Goal: Use online tool/utility: Utilize a website feature to perform a specific function

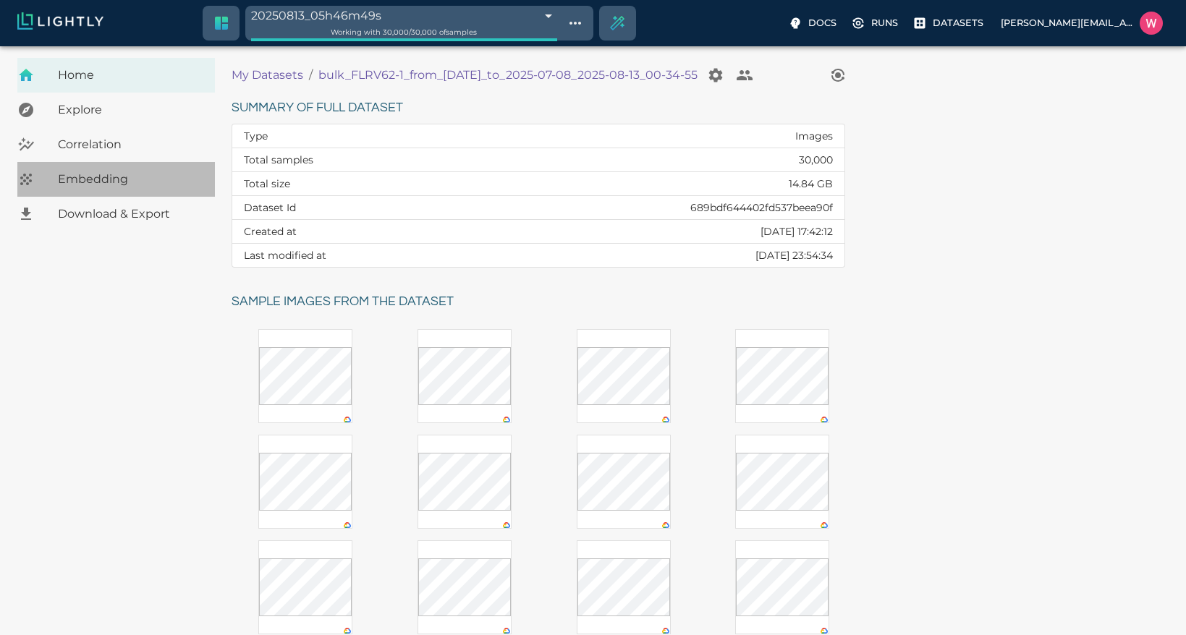
click at [116, 182] on span "Embedding" at bounding box center [130, 179] width 145 height 17
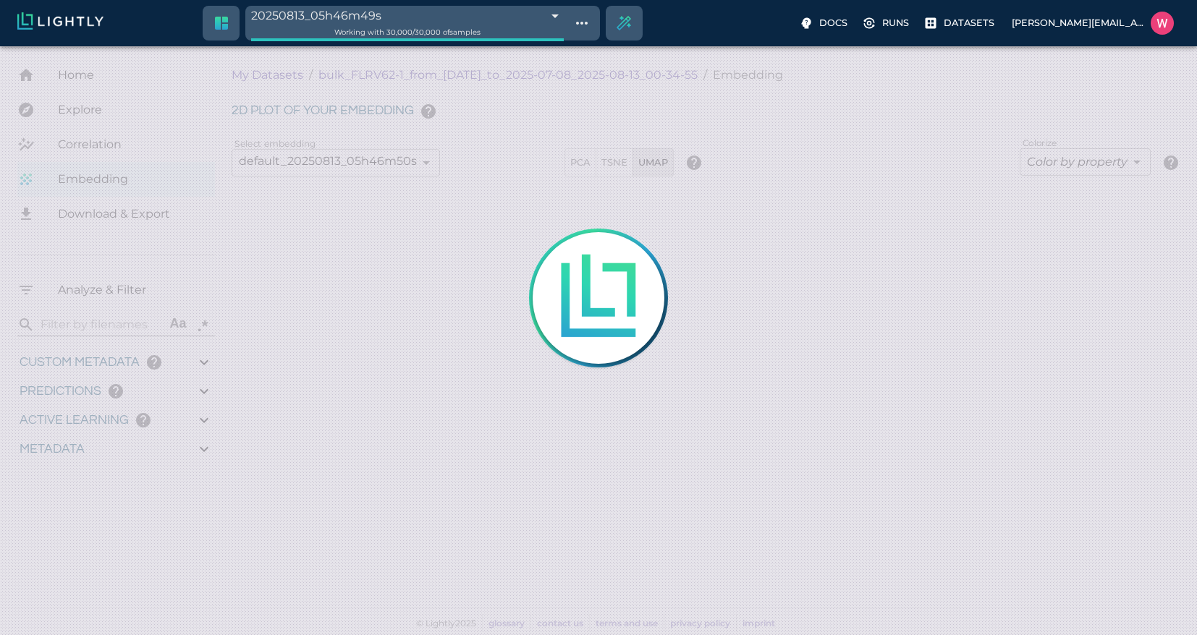
type input "9007199254740991"
type input "0.748739361763001"
type input "74.948739361763"
type input "1.09330761432648"
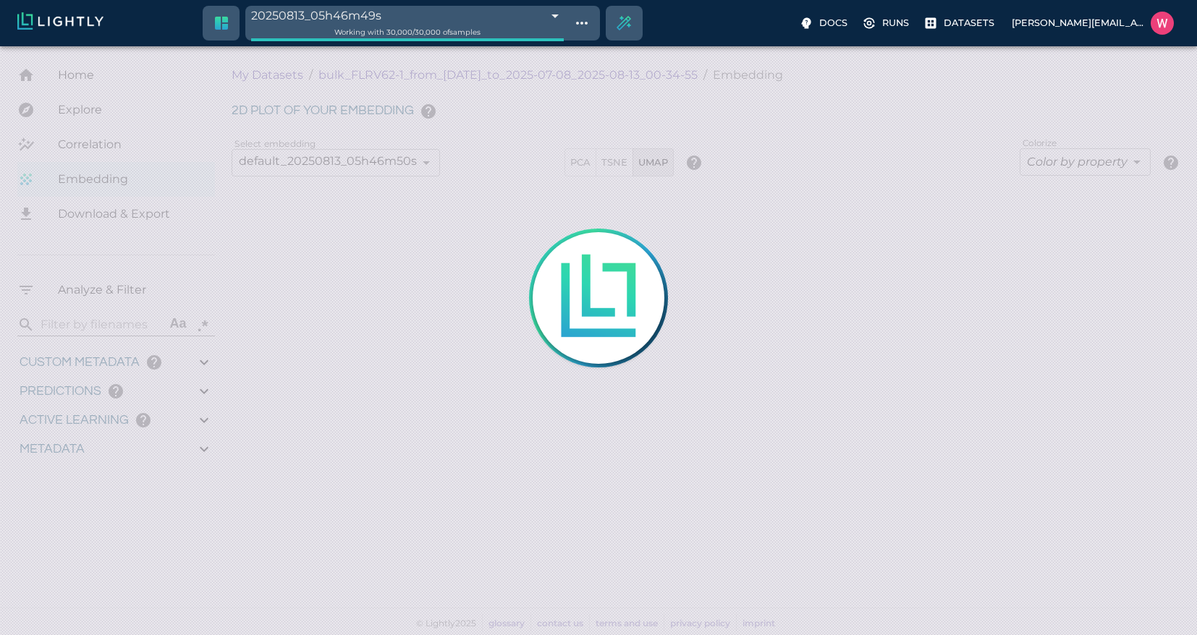
type input "23.5013076143265"
type input "9007199254740991"
type input "0.748739361763001"
type input "74.948739361763"
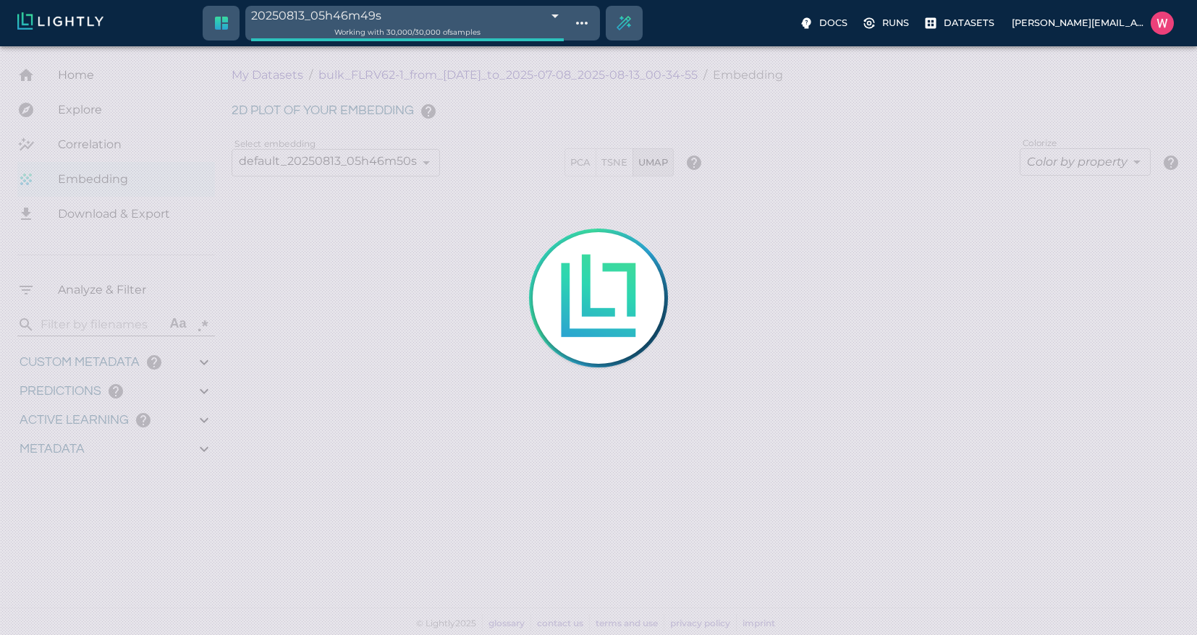
type input "1.09330761432648"
type input "23.5013076143265"
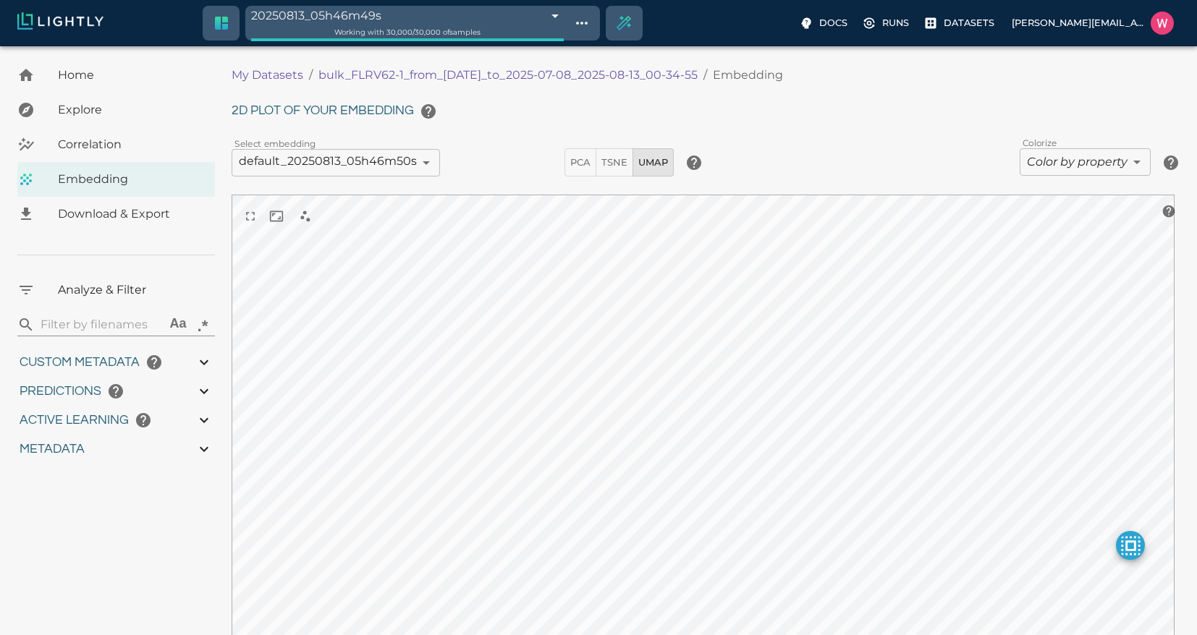
type input "0.748739361763001"
type input "74.948739361763"
type input "1.09330761432648"
type input "23.5013076143265"
type input "0.748739361763001"
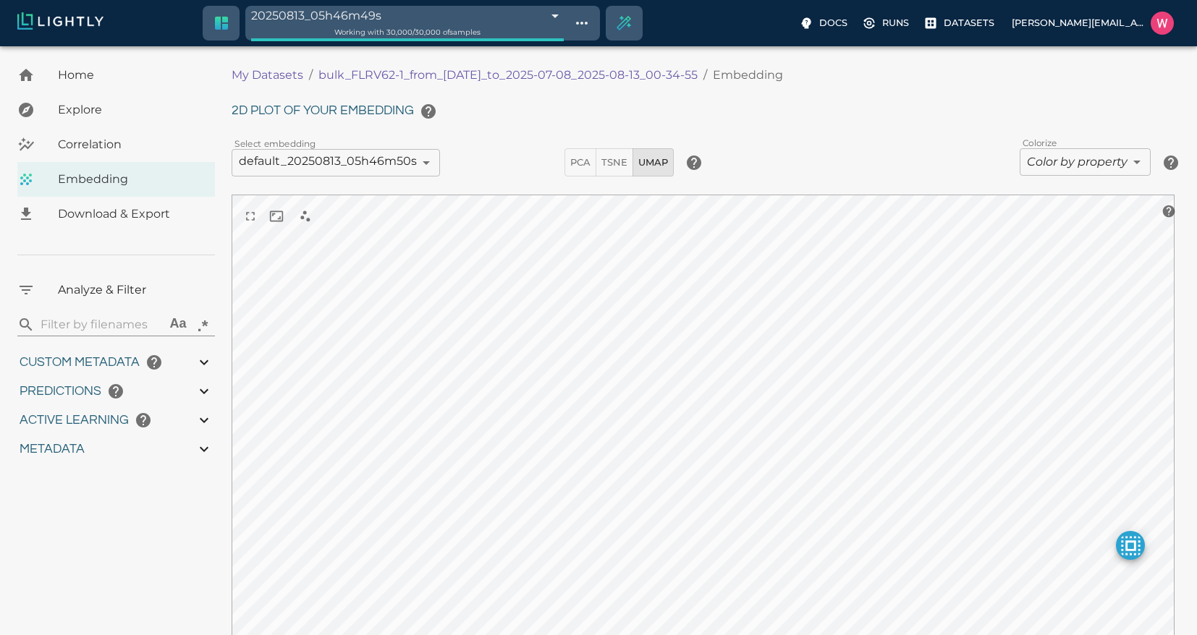
type input "74.948739361763"
type input "1.09330761432648"
type input "23.5013076143265"
